Goal: Find specific page/section: Find specific page/section

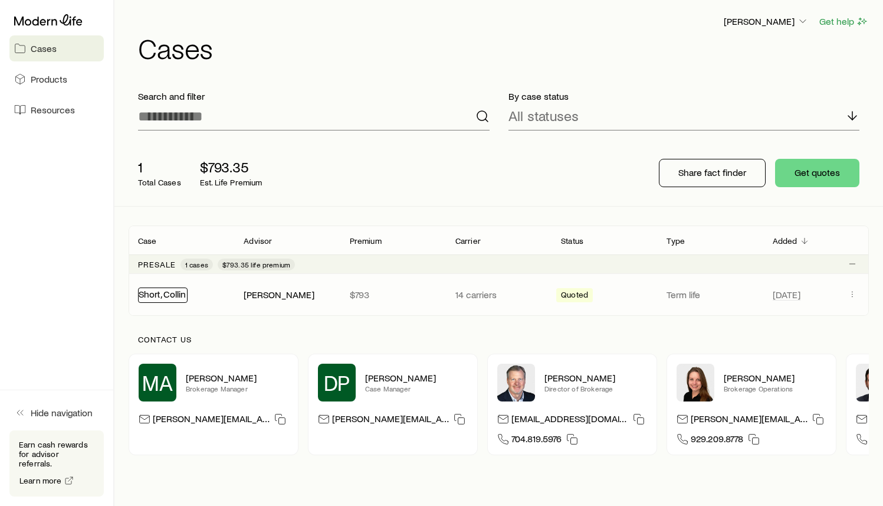
click at [169, 296] on link "Short, Collin" at bounding box center [162, 293] width 47 height 11
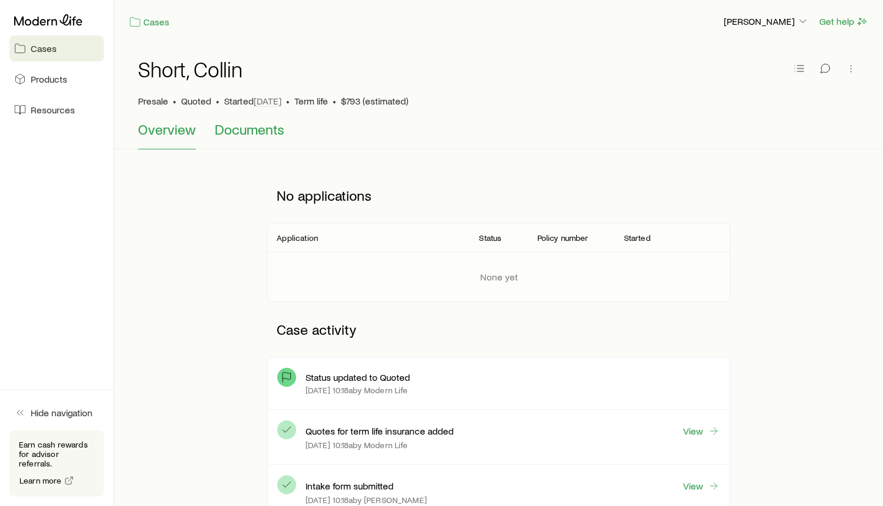
click at [254, 135] on span "Documents" at bounding box center [250, 129] width 70 height 17
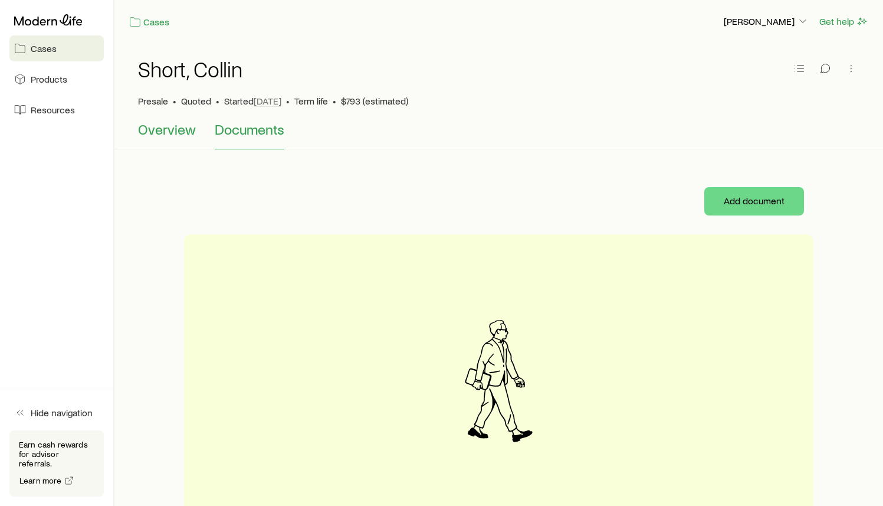
click at [182, 128] on span "Overview" at bounding box center [167, 129] width 58 height 17
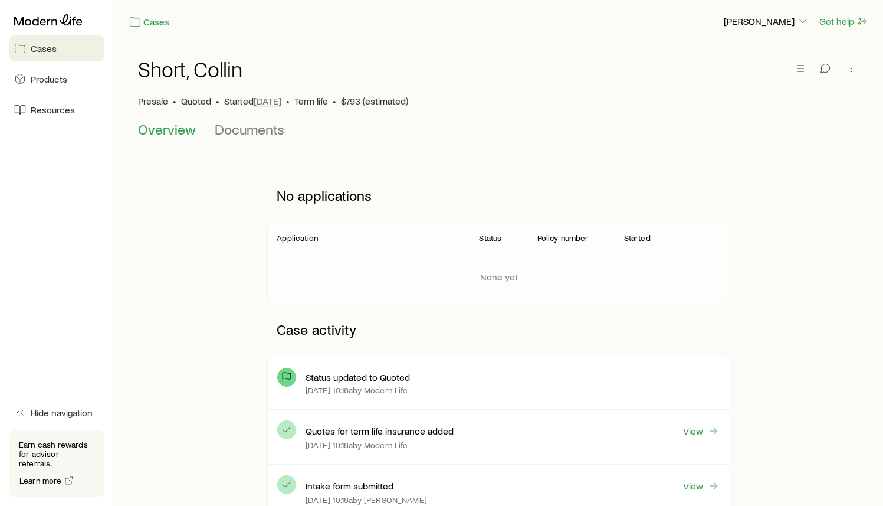
click at [195, 106] on span "Quoted" at bounding box center [196, 101] width 30 height 12
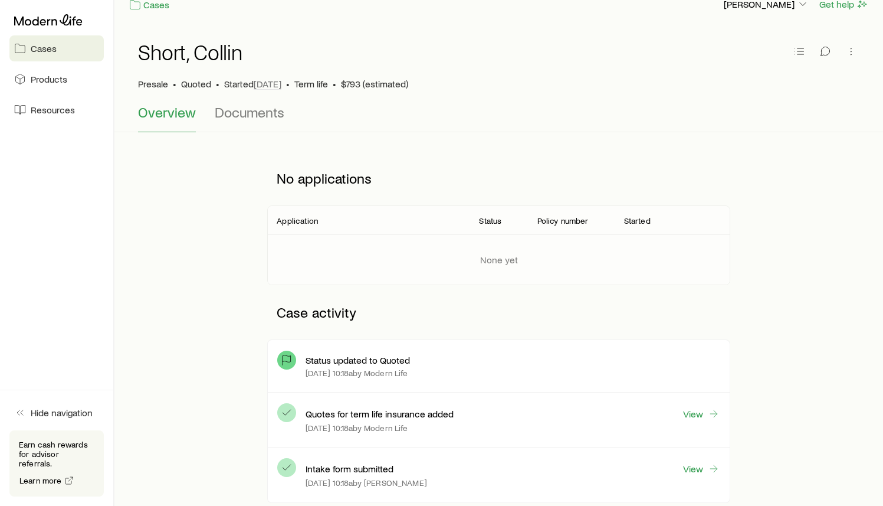
scroll to position [19, 0]
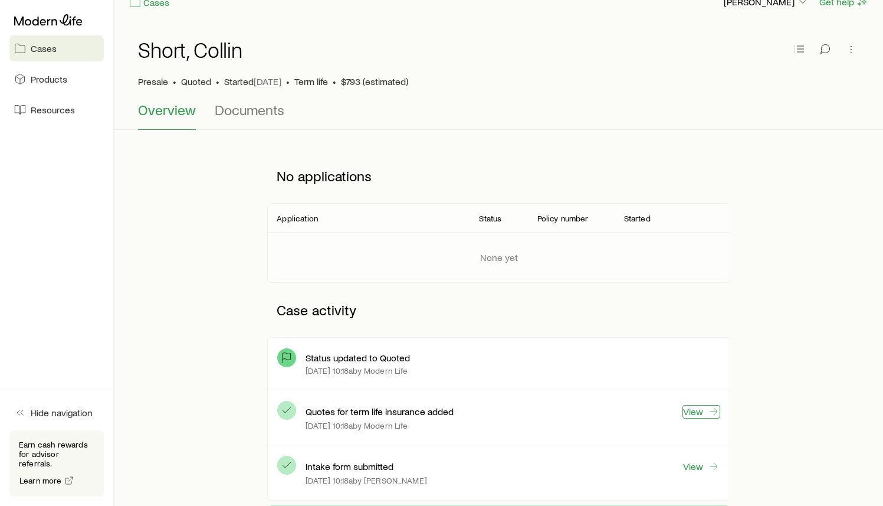
click at [697, 409] on link "View" at bounding box center [702, 412] width 38 height 14
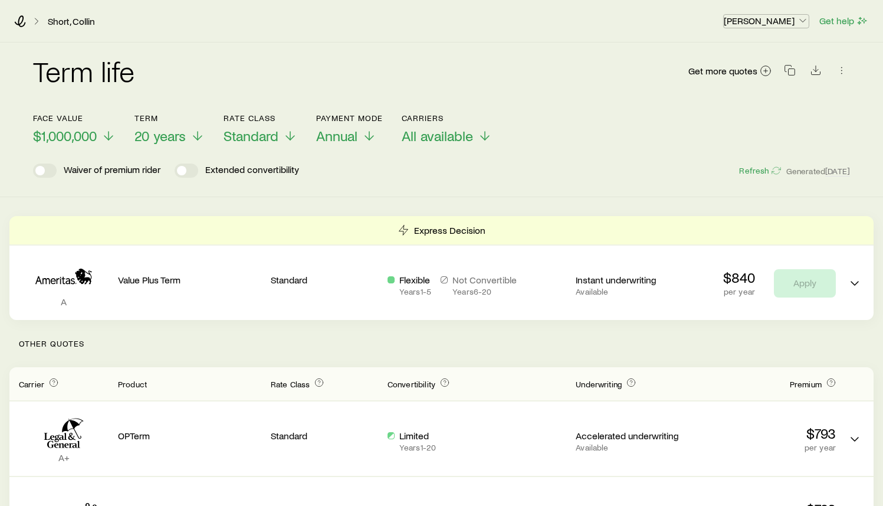
click at [786, 21] on p "[PERSON_NAME]" at bounding box center [766, 21] width 85 height 12
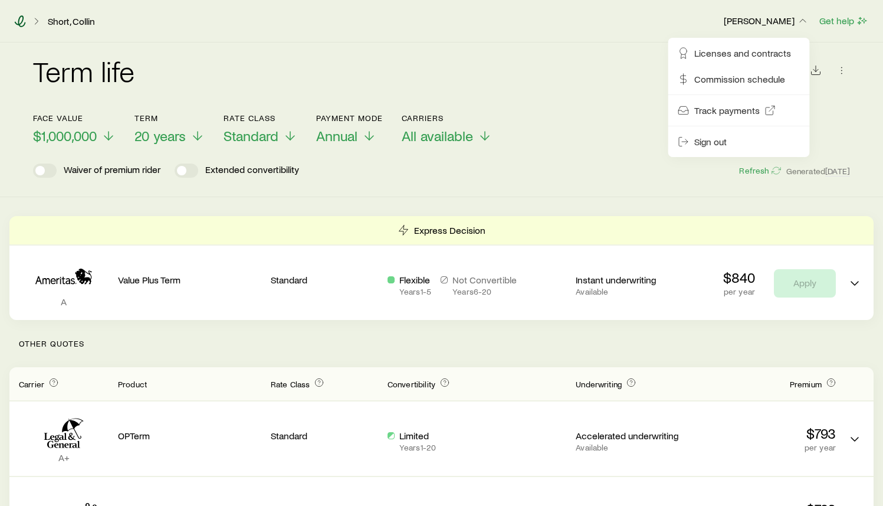
click at [19, 22] on icon at bounding box center [20, 21] width 12 height 12
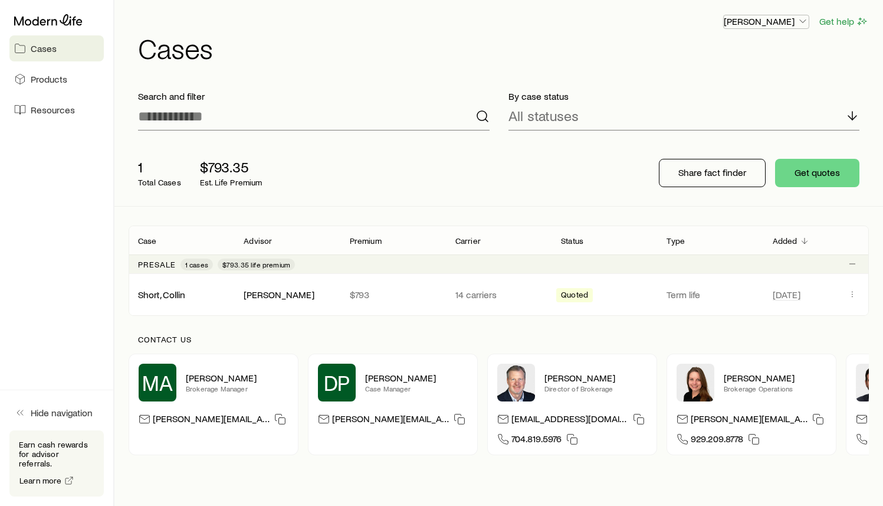
click at [807, 23] on icon "button" at bounding box center [803, 21] width 12 height 12
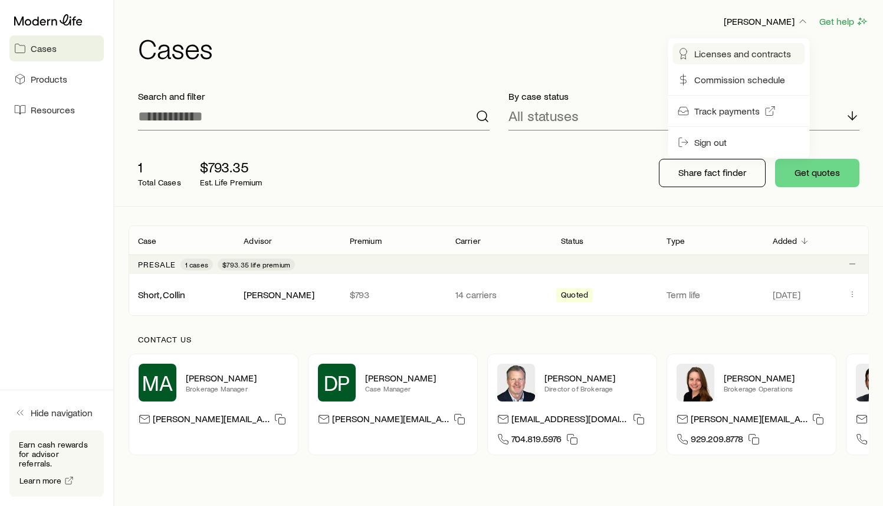
click at [752, 54] on span "Licenses and contracts" at bounding box center [743, 54] width 97 height 12
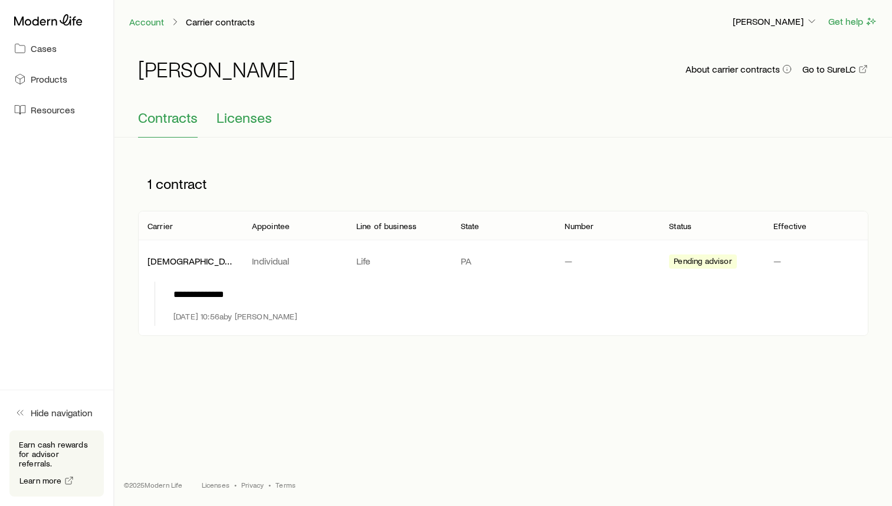
click at [243, 122] on span "Licenses" at bounding box center [244, 117] width 55 height 17
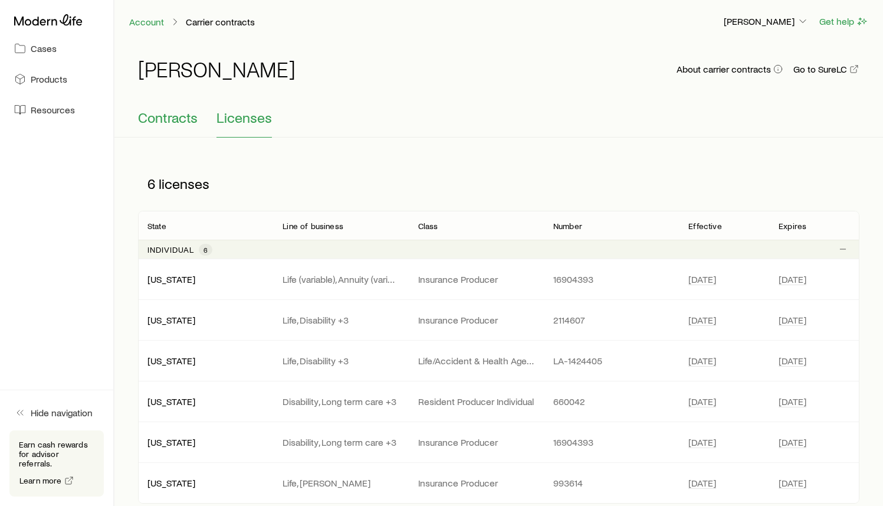
click at [176, 123] on span "Contracts" at bounding box center [168, 117] width 60 height 17
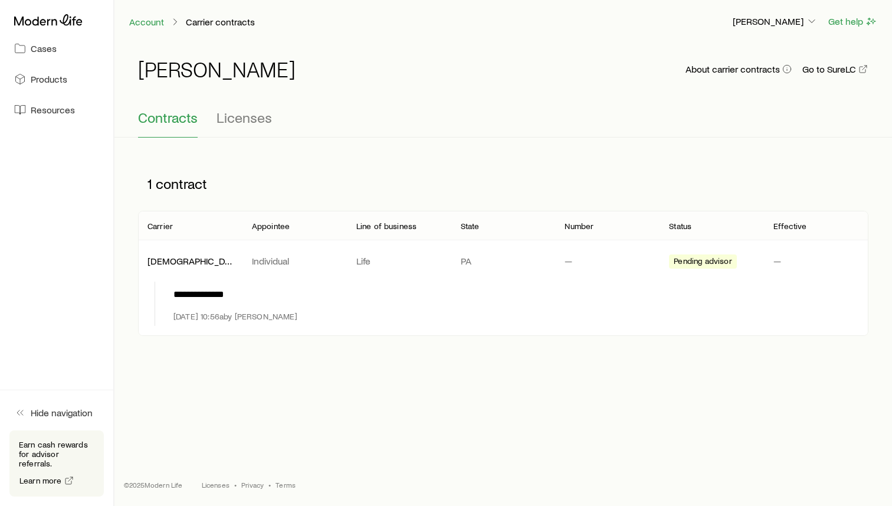
click at [277, 124] on div "Contracts Licenses" at bounding box center [503, 123] width 731 height 28
click at [250, 118] on span "Licenses" at bounding box center [244, 117] width 55 height 17
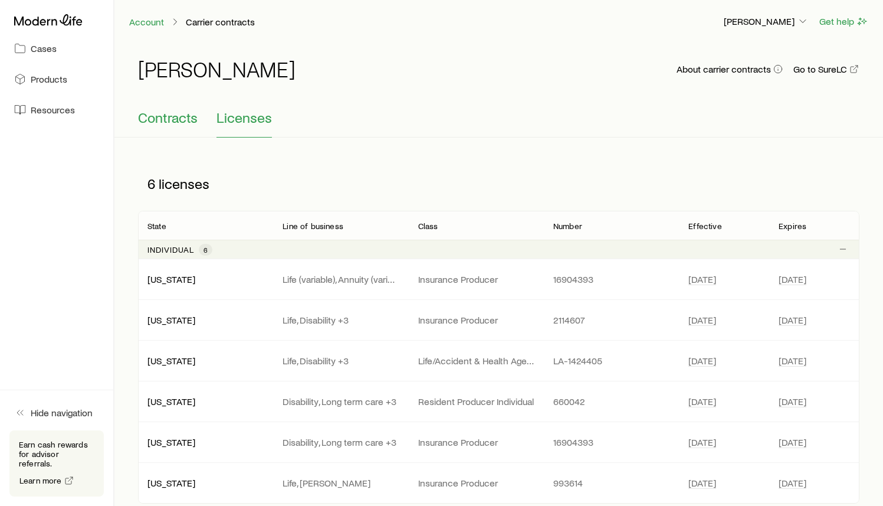
click at [169, 110] on span "Contracts" at bounding box center [168, 117] width 60 height 17
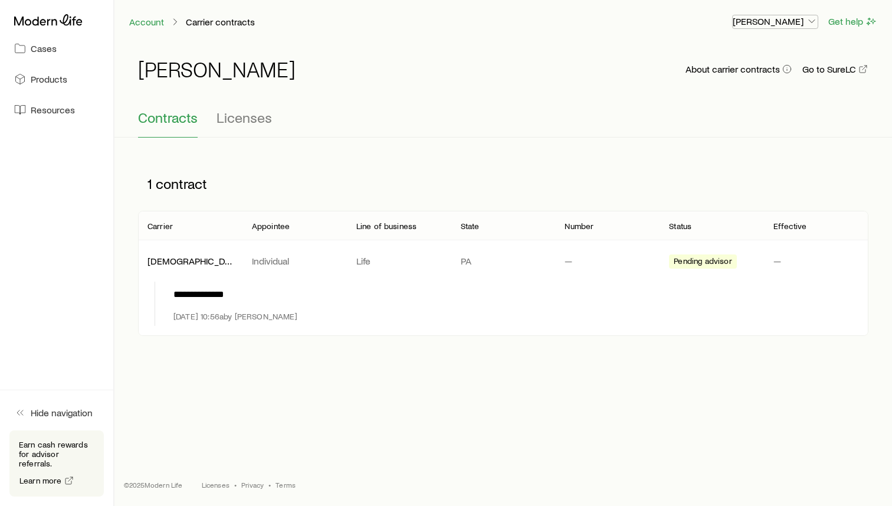
click at [811, 22] on icon "button" at bounding box center [812, 21] width 12 height 12
click at [787, 76] on span "Commission schedule" at bounding box center [748, 80] width 91 height 12
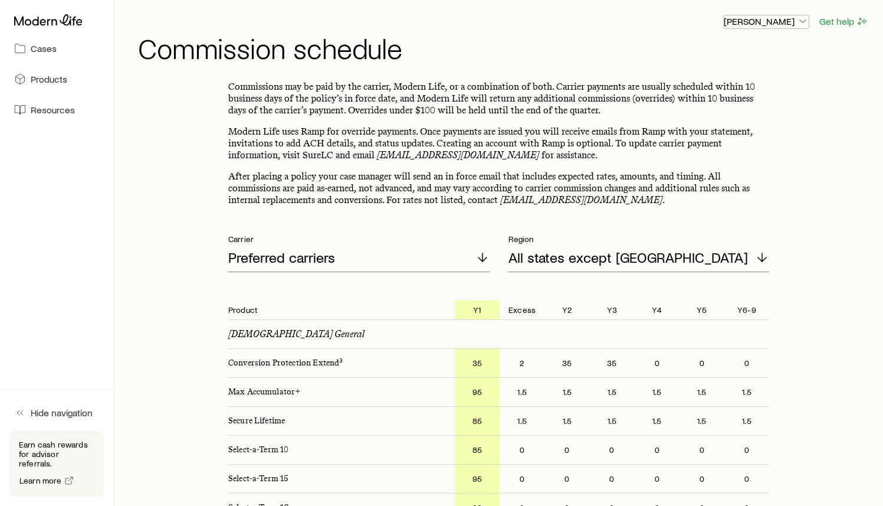
click at [804, 19] on icon "button" at bounding box center [803, 21] width 12 height 12
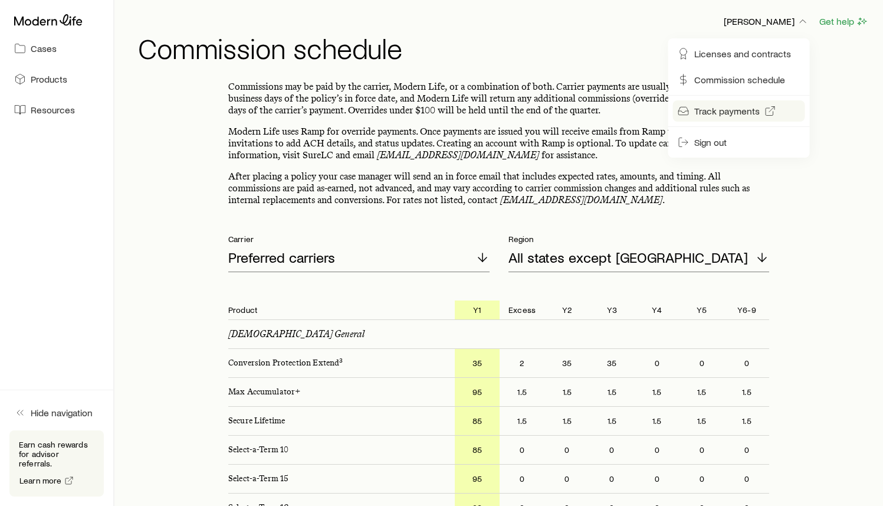
click at [765, 110] on icon at bounding box center [771, 111] width 12 height 12
click at [57, 25] on icon at bounding box center [48, 20] width 68 height 12
